Goal: Check status: Check status

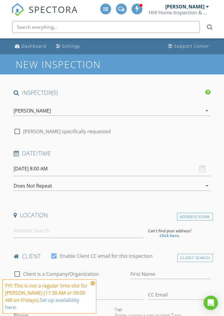
click at [201, 9] on div "[PERSON_NAME]" at bounding box center [184, 7] width 39 height 6
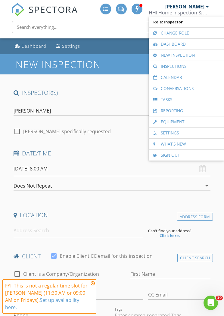
click at [187, 76] on link "Calendar" at bounding box center [185, 77] width 69 height 11
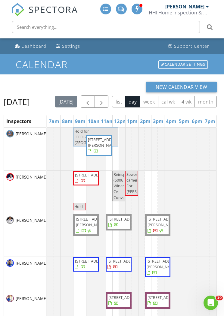
click at [108, 98] on button "button" at bounding box center [101, 102] width 14 height 12
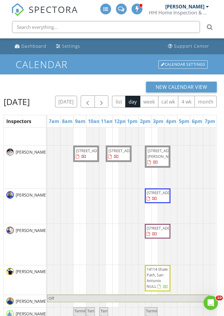
scroll to position [117, 0]
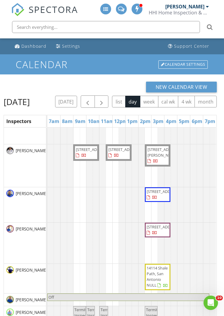
click at [77, 97] on button "today" at bounding box center [66, 102] width 22 height 12
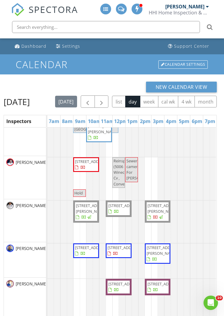
scroll to position [7, 0]
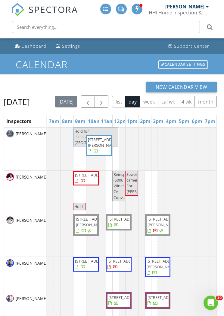
click at [105, 102] on span "button" at bounding box center [101, 101] width 7 height 7
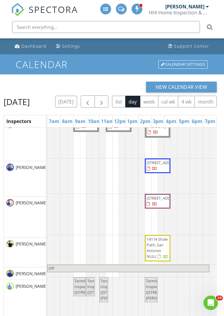
scroll to position [161, 0]
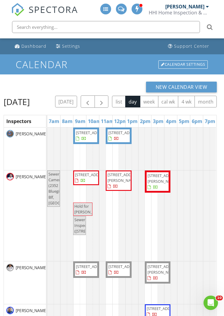
click at [108, 100] on button "button" at bounding box center [101, 102] width 14 height 12
